Goal: Information Seeking & Learning: Learn about a topic

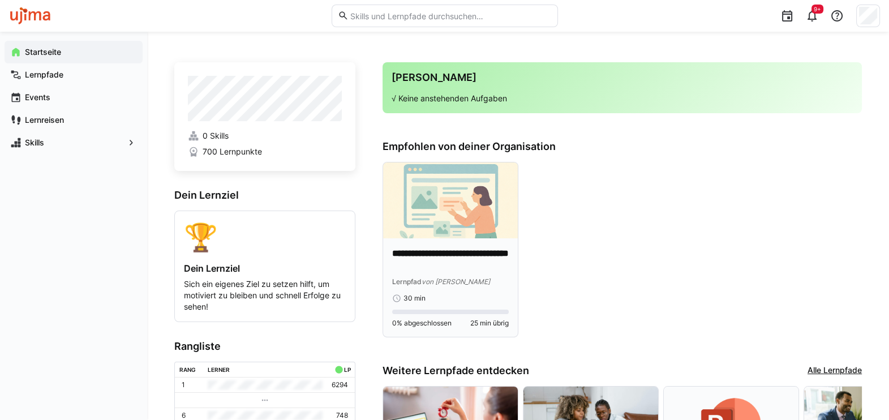
click at [437, 224] on img at bounding box center [450, 200] width 135 height 76
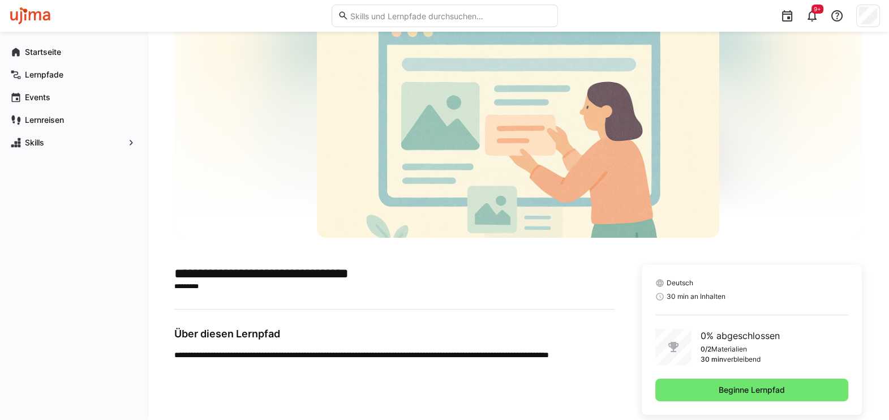
scroll to position [68, 0]
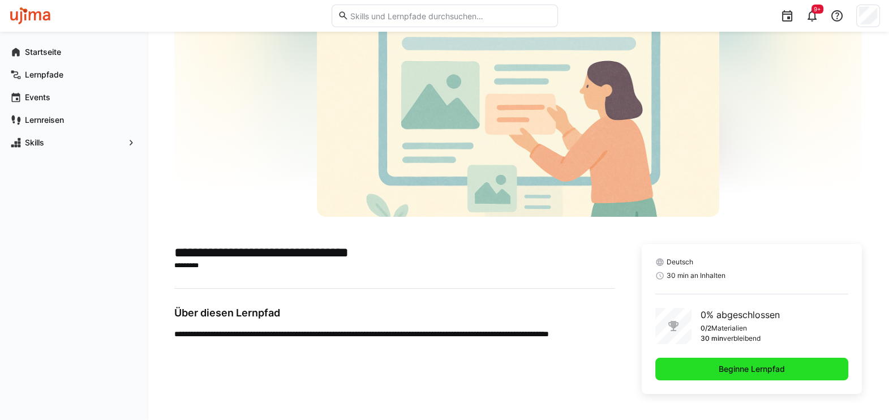
click at [739, 371] on span "Beginne Lernpfad" at bounding box center [752, 368] width 70 height 11
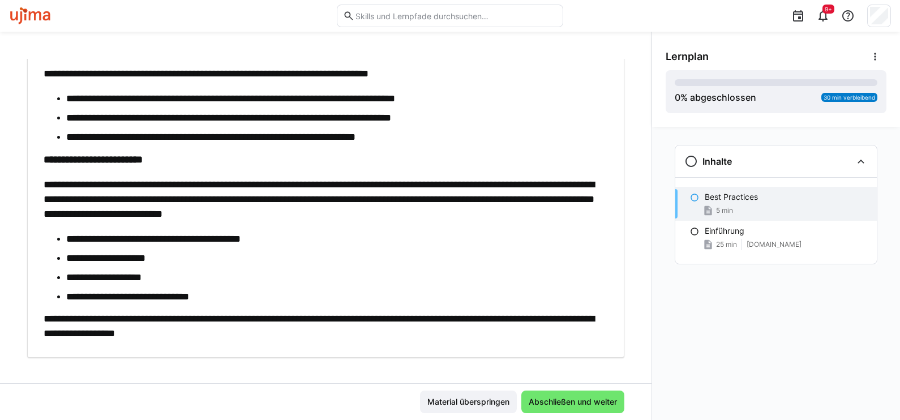
scroll to position [105, 0]
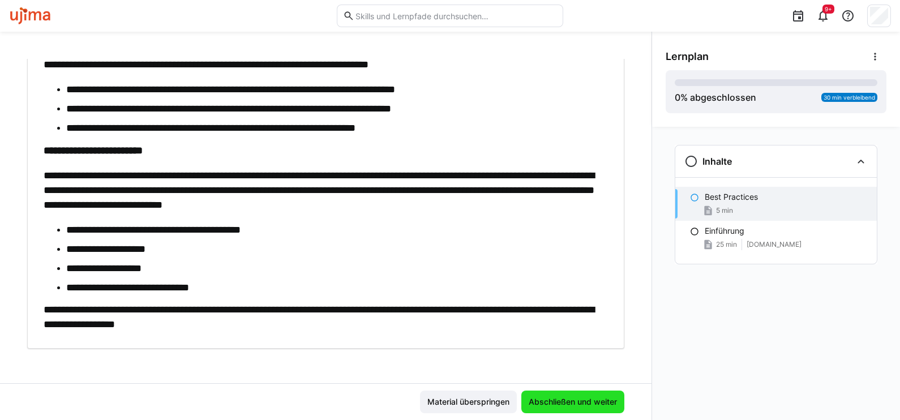
click at [577, 405] on span "Abschließen und weiter" at bounding box center [573, 401] width 92 height 11
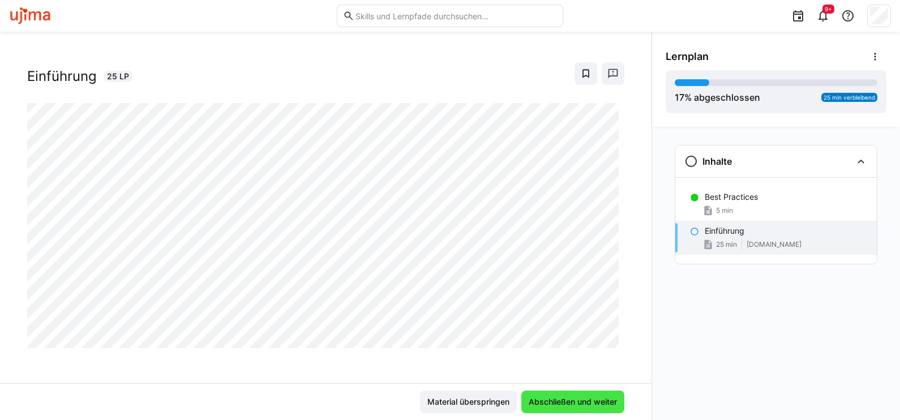
click at [590, 404] on span "Abschließen und weiter" at bounding box center [573, 401] width 92 height 11
